Goal: Find specific page/section: Find specific page/section

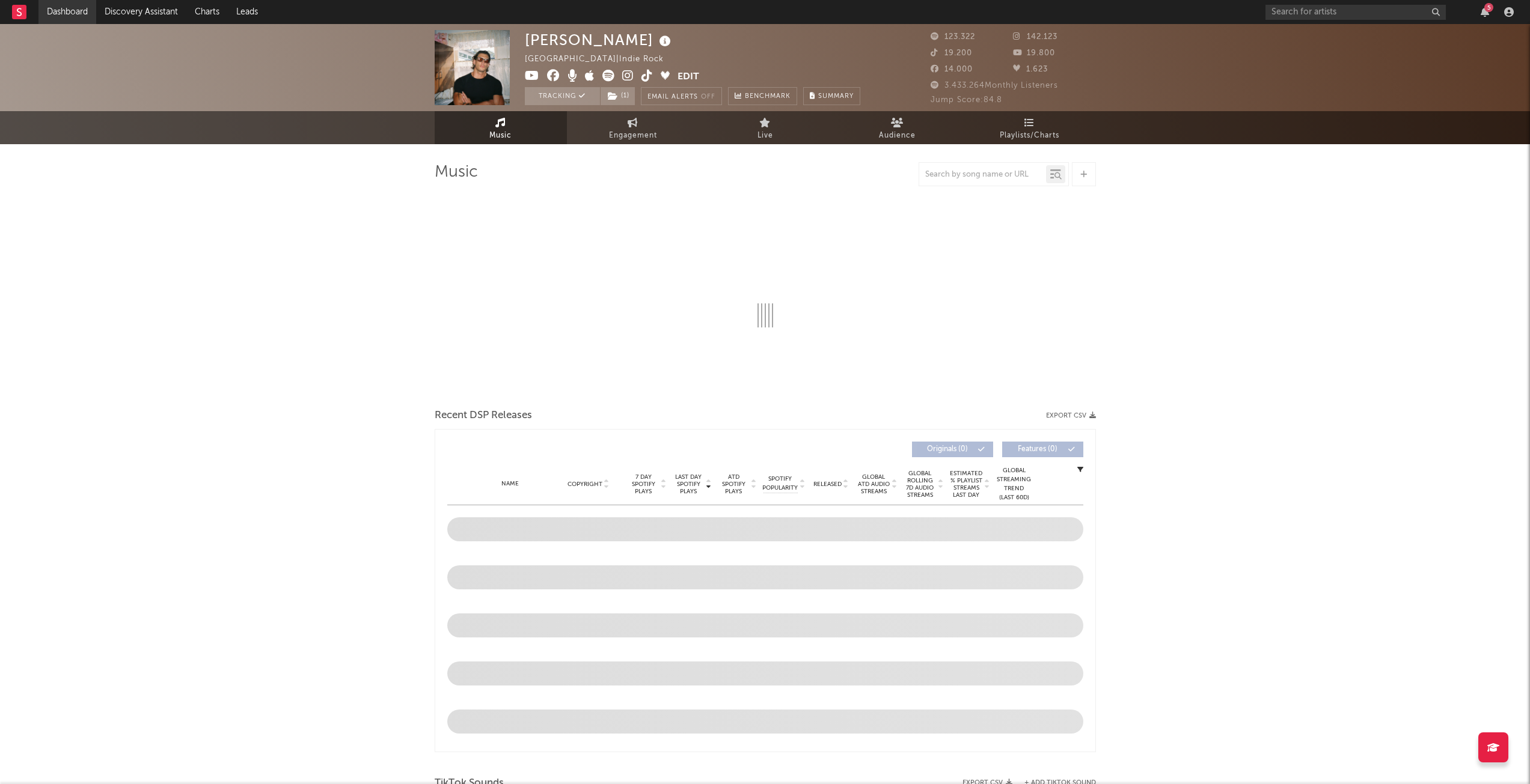
click at [54, 14] on link "Dashboard" at bounding box center [67, 12] width 58 height 24
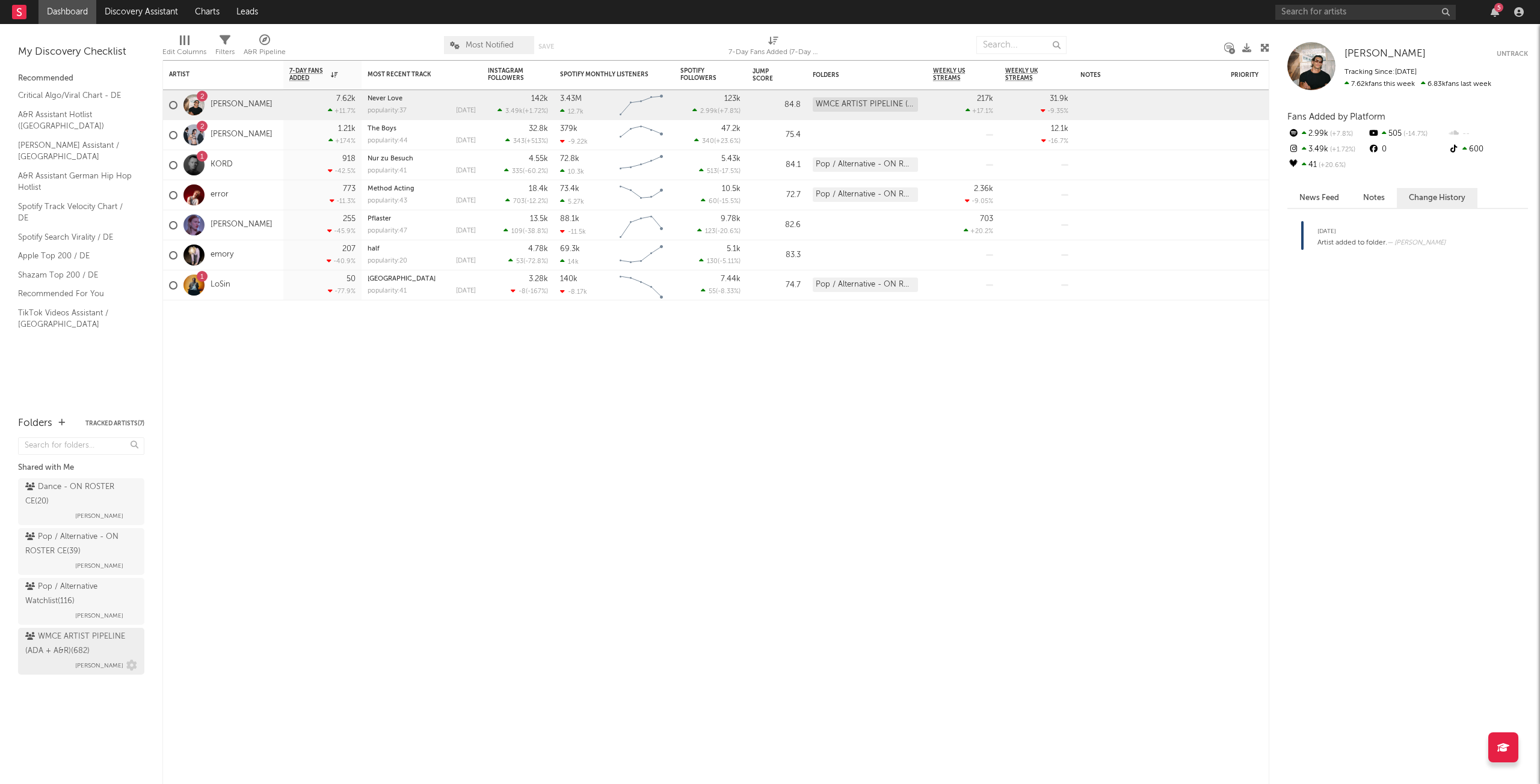
click at [104, 630] on div "WMCE ARTIST PIPELINE (ADA + A&R) ( 682 )" at bounding box center [79, 644] width 109 height 29
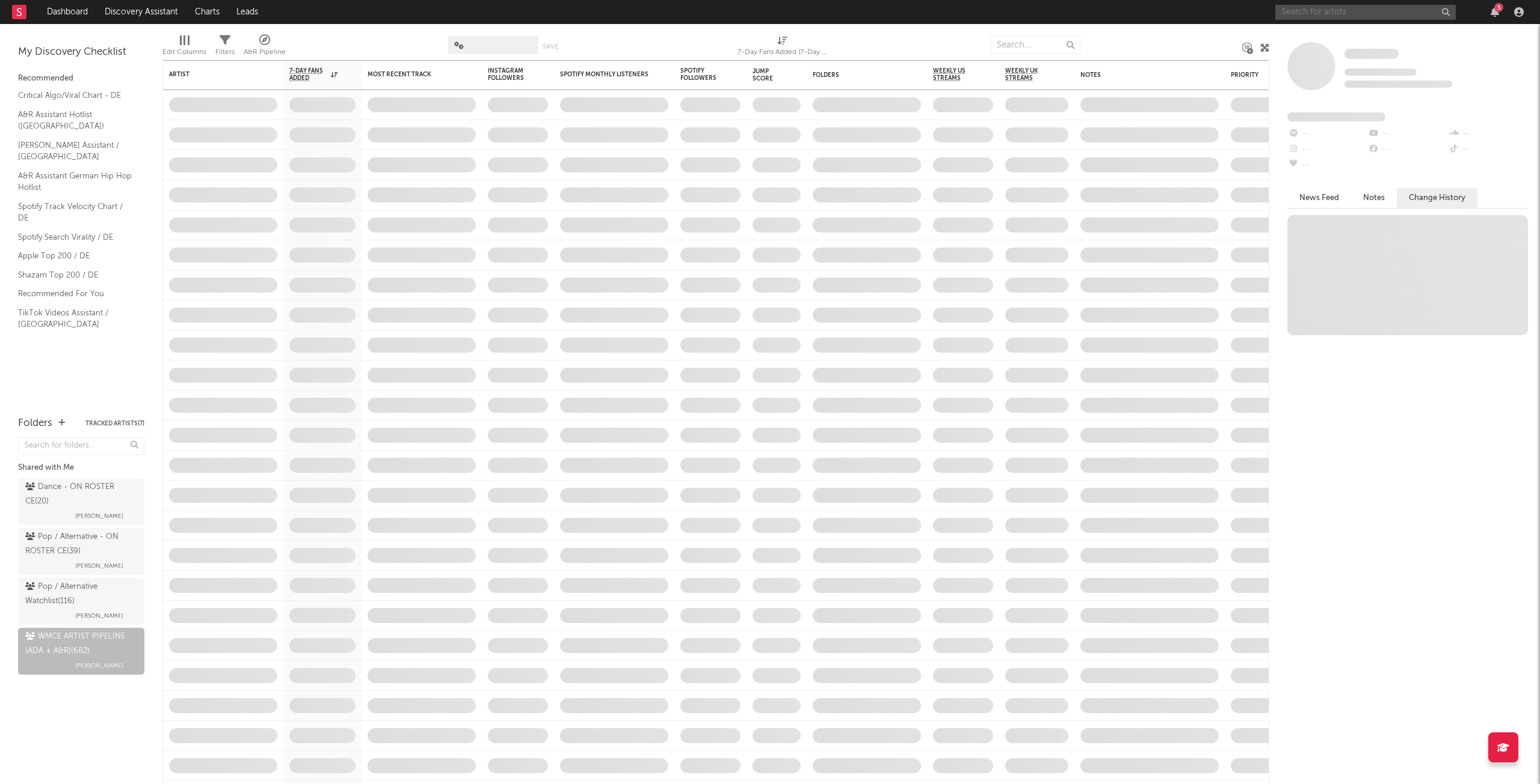
click at [1386, 12] on input "text" at bounding box center [1365, 12] width 180 height 15
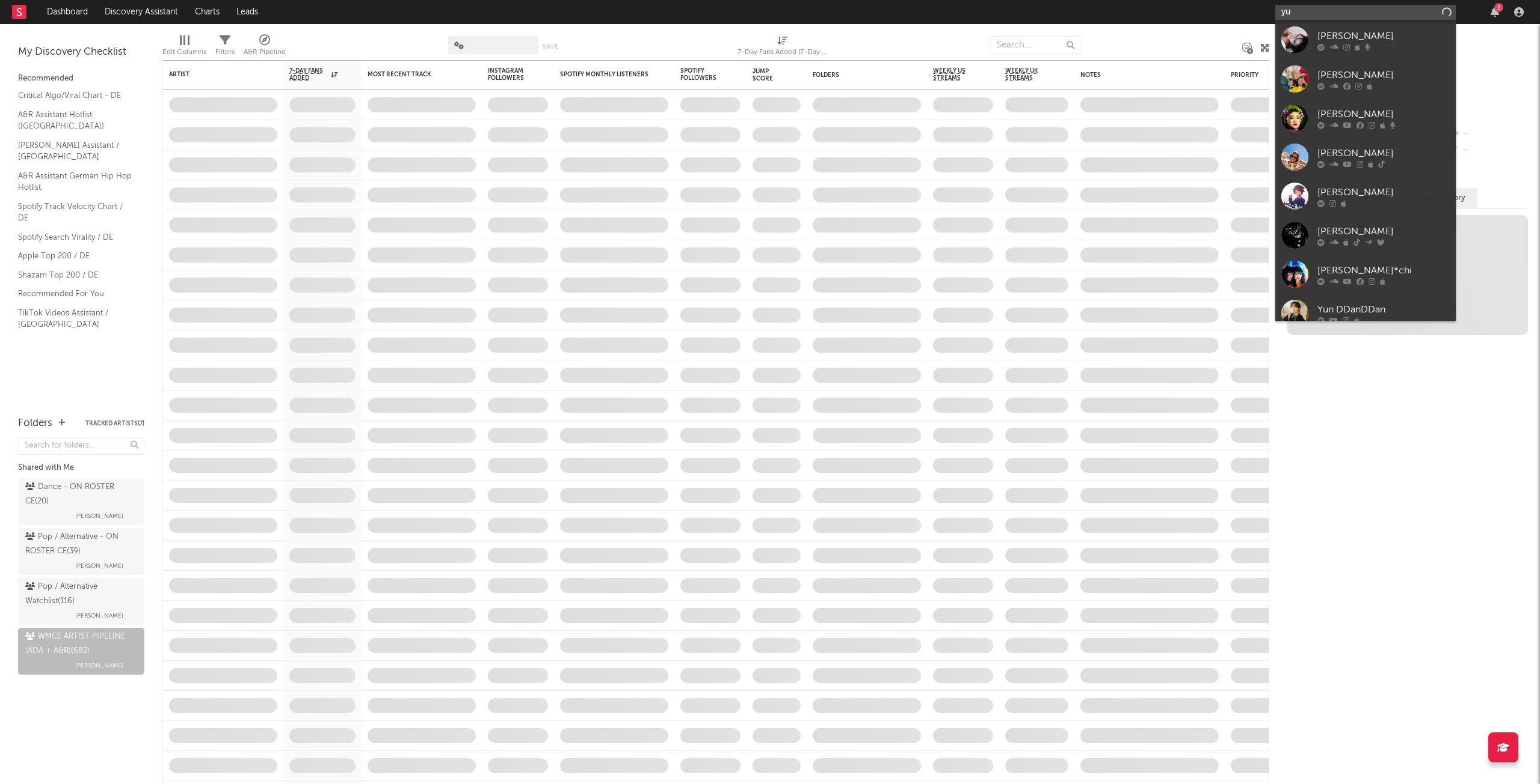
type input "y"
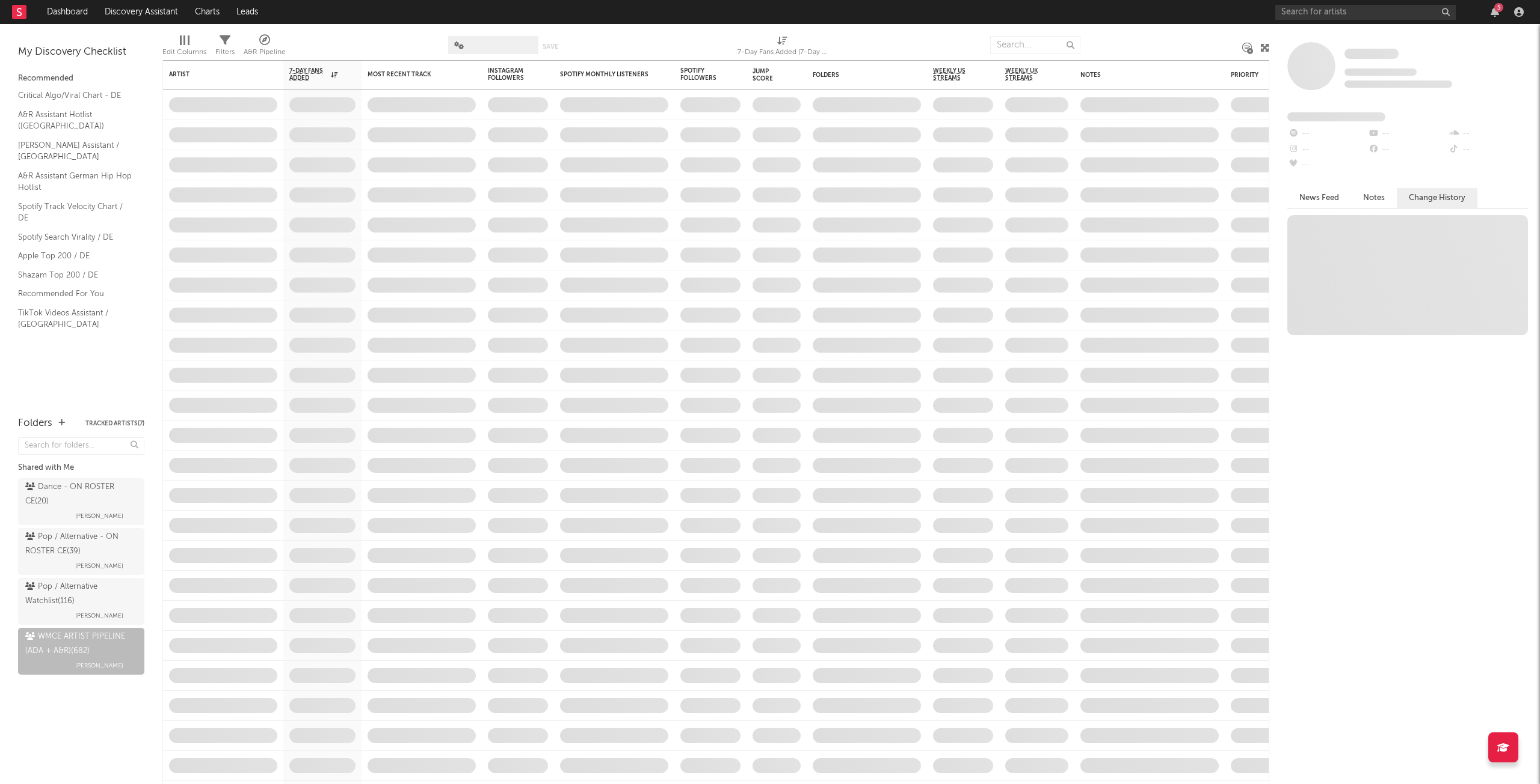
click at [1132, 41] on div at bounding box center [1161, 45] width 145 height 30
click at [1055, 47] on input "text" at bounding box center [1034, 45] width 90 height 18
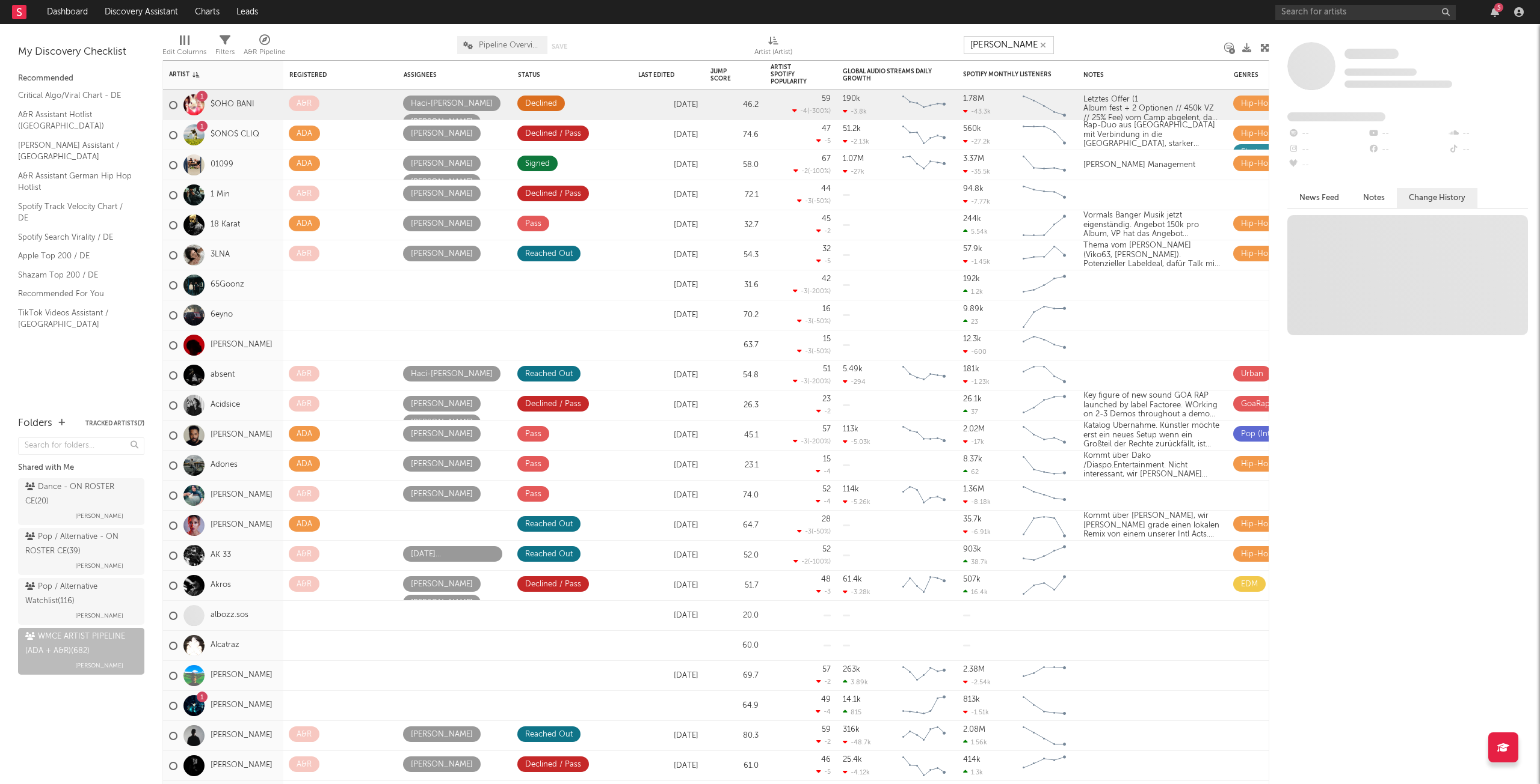
type input "yun mufasa"
